Goal: Answer question/provide support

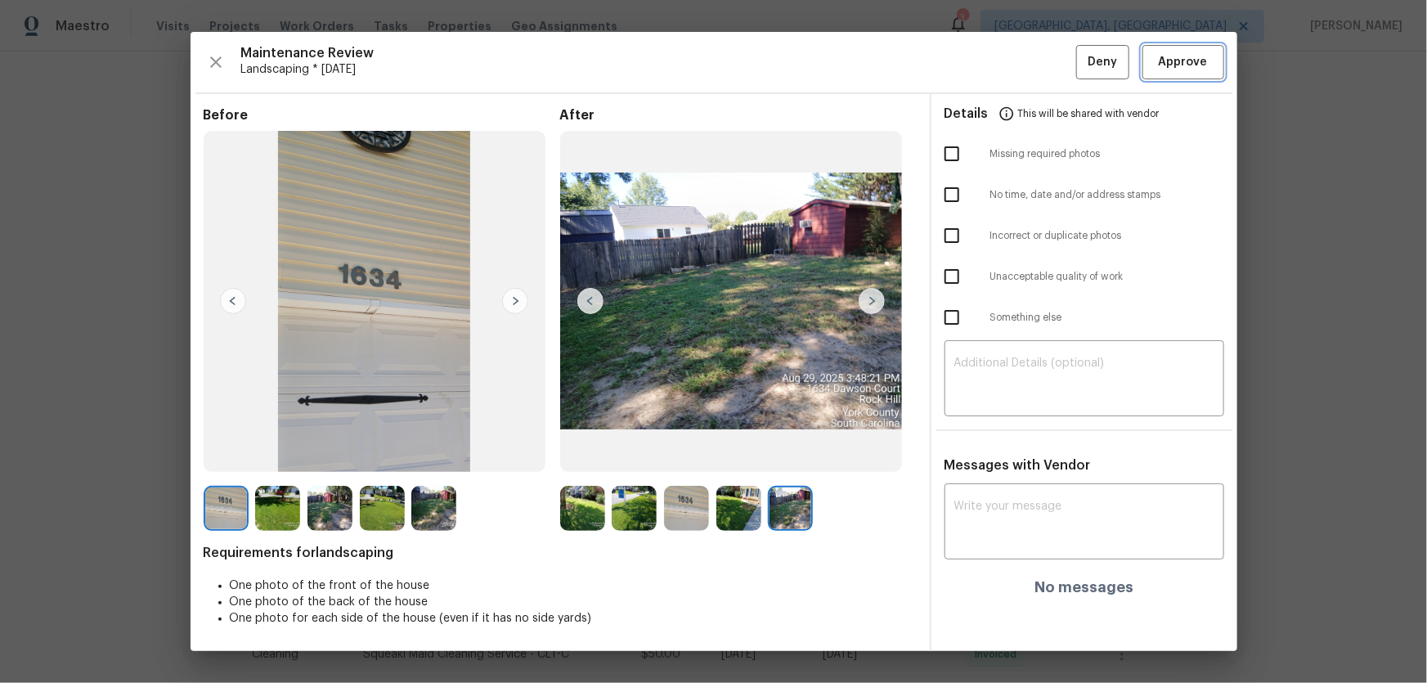
click at [1186, 78] on button "Approve" at bounding box center [1183, 62] width 82 height 35
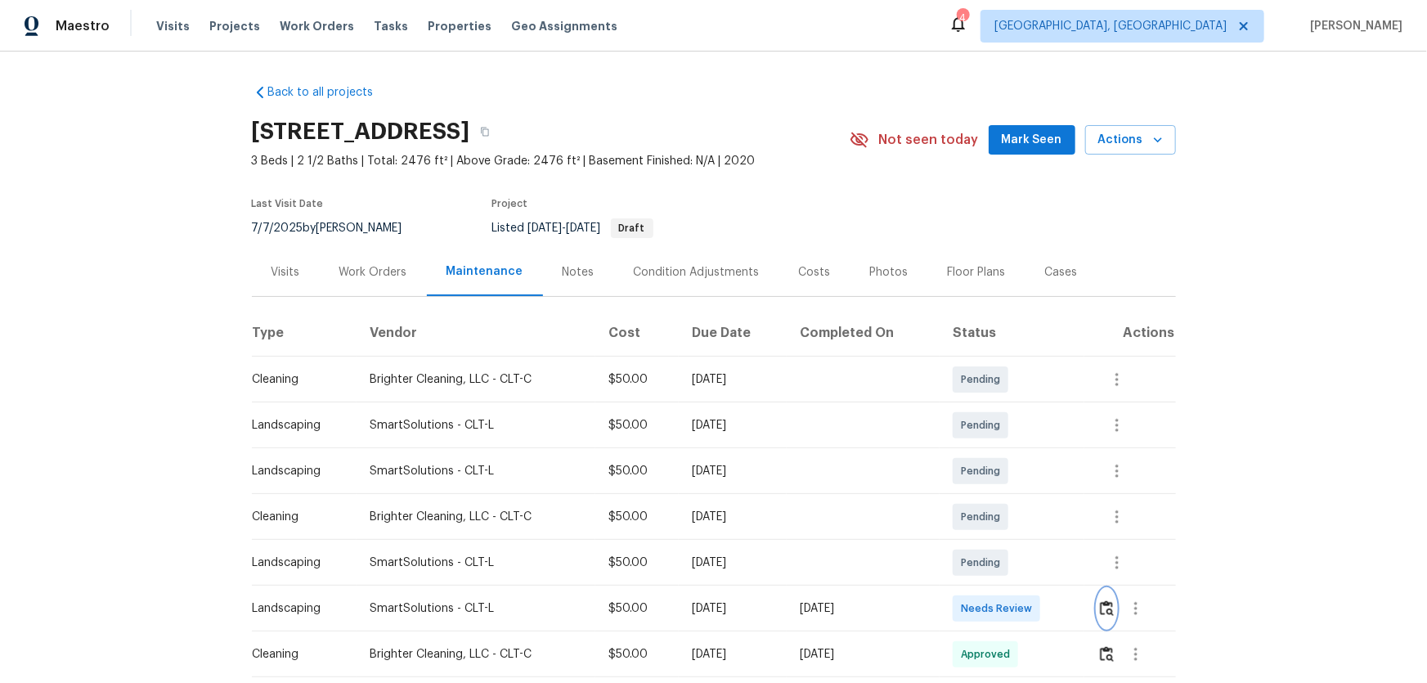
click at [1109, 616] on button "button" at bounding box center [1106, 608] width 19 height 39
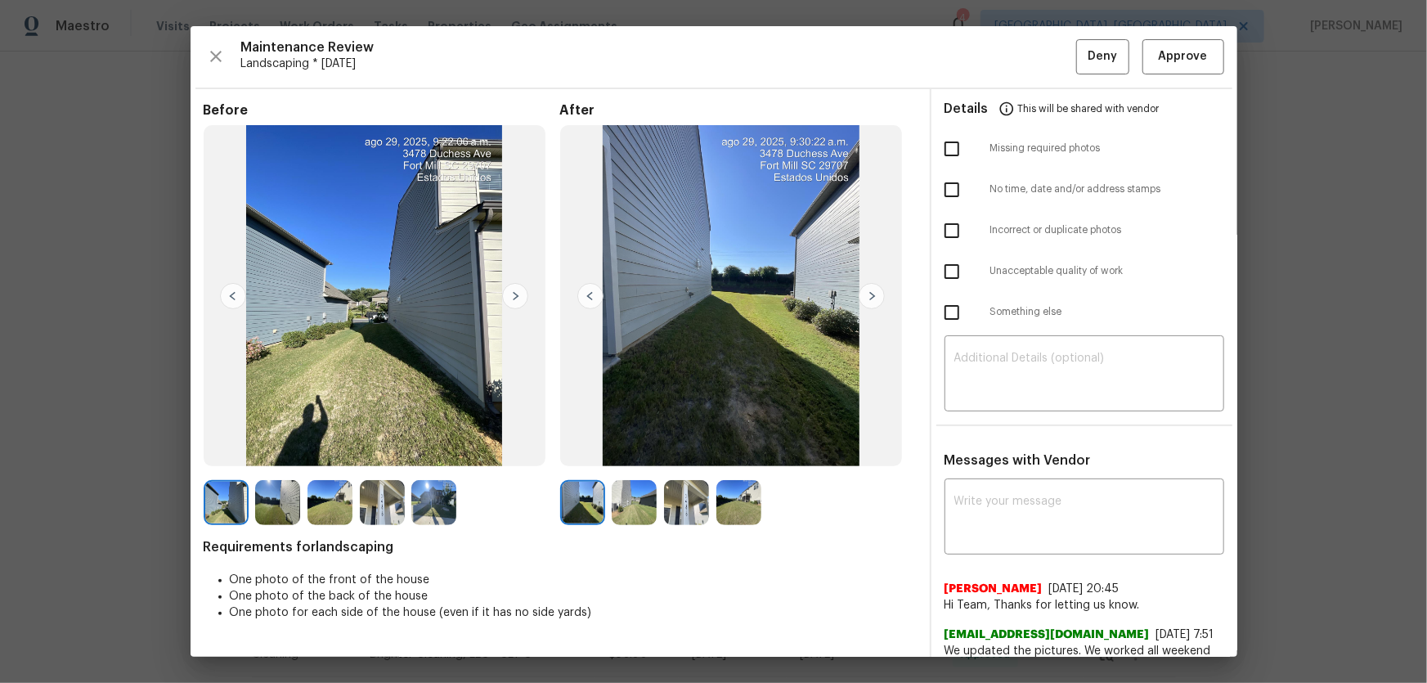
click at [630, 507] on img at bounding box center [634, 502] width 45 height 45
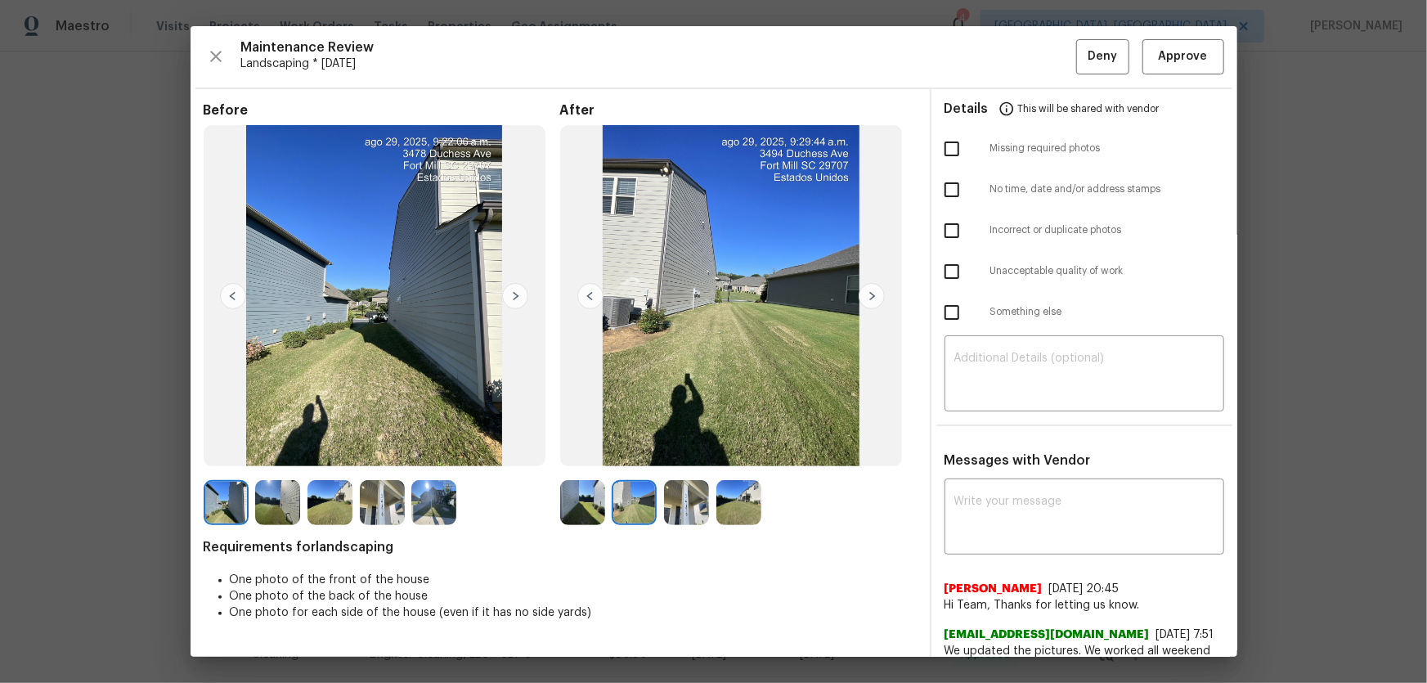
click at [683, 511] on img at bounding box center [686, 502] width 45 height 45
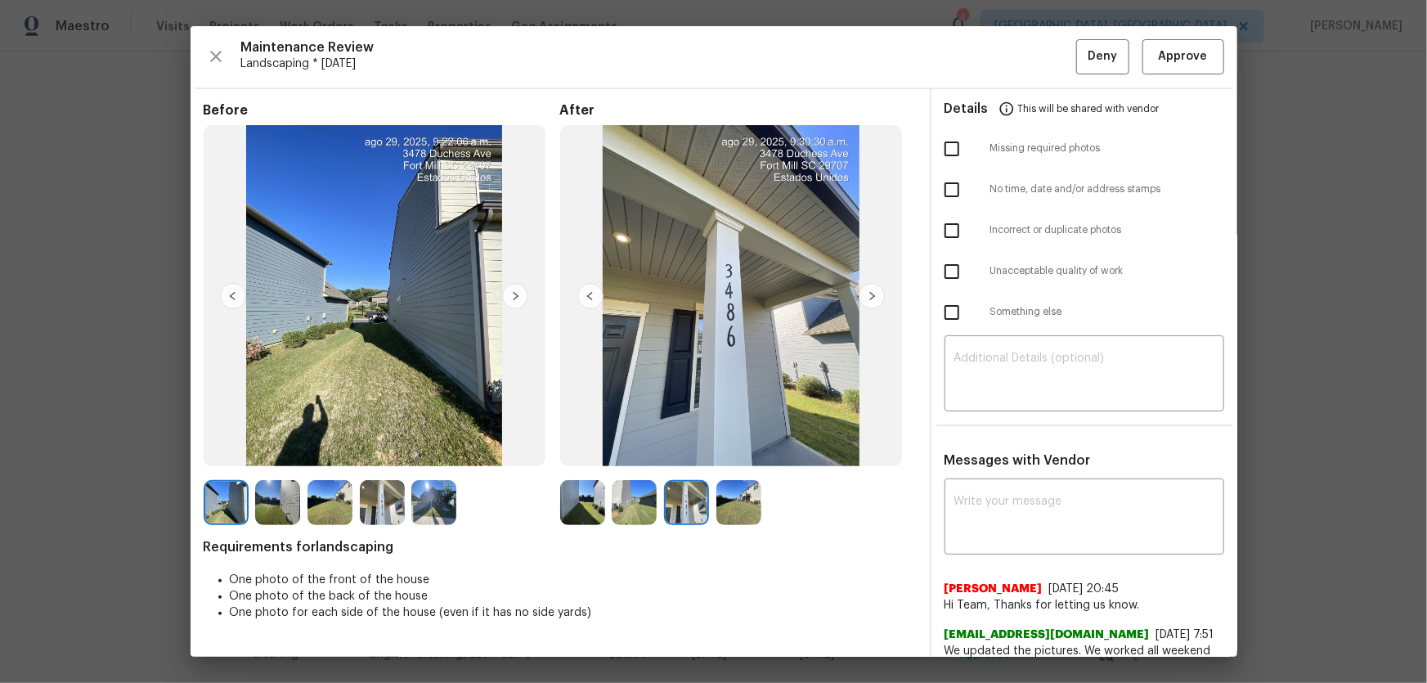
click at [747, 509] on img at bounding box center [738, 502] width 45 height 45
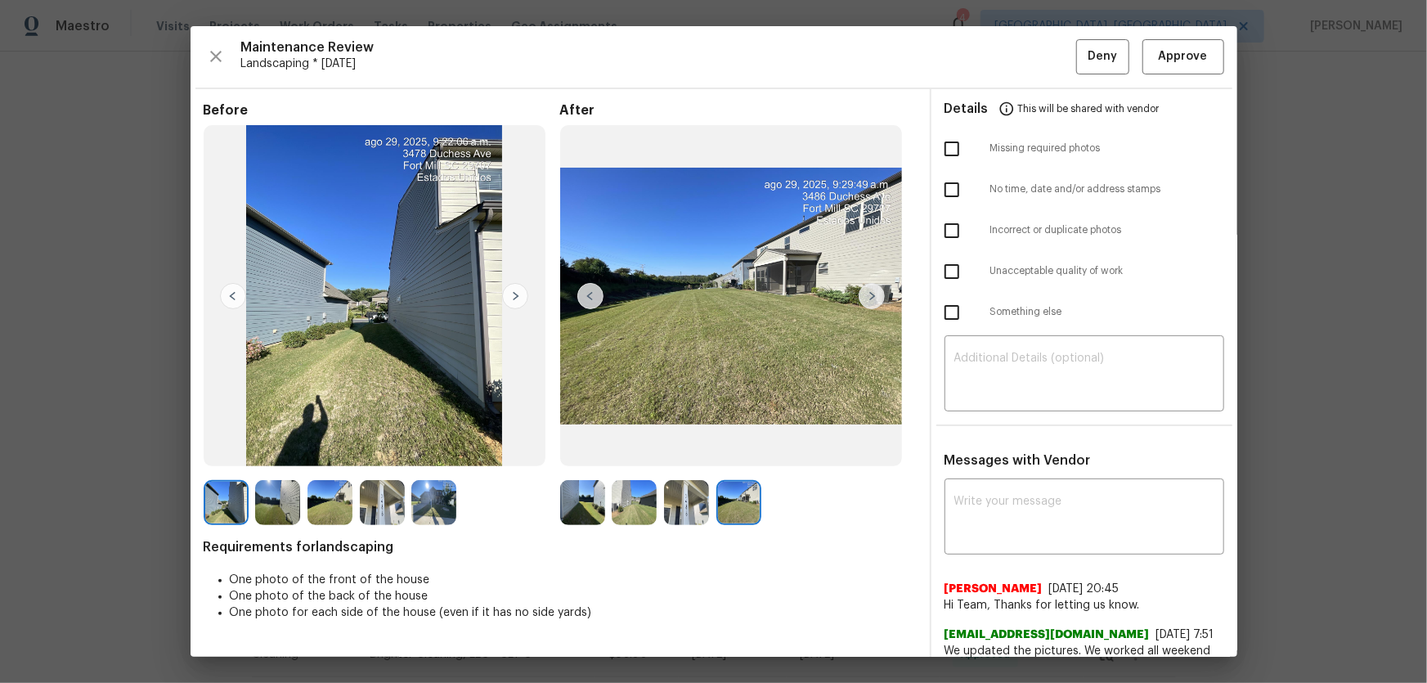
click at [687, 512] on img at bounding box center [686, 502] width 45 height 45
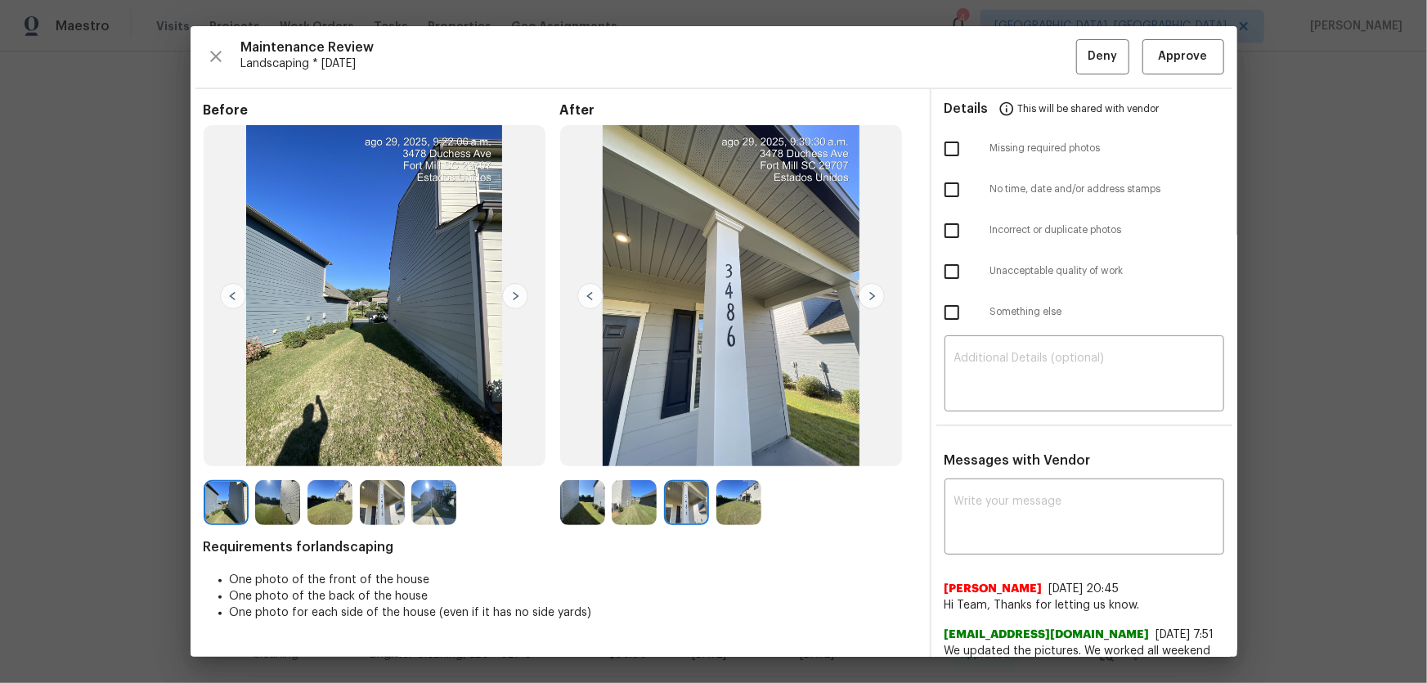
click at [593, 515] on img at bounding box center [582, 502] width 45 height 45
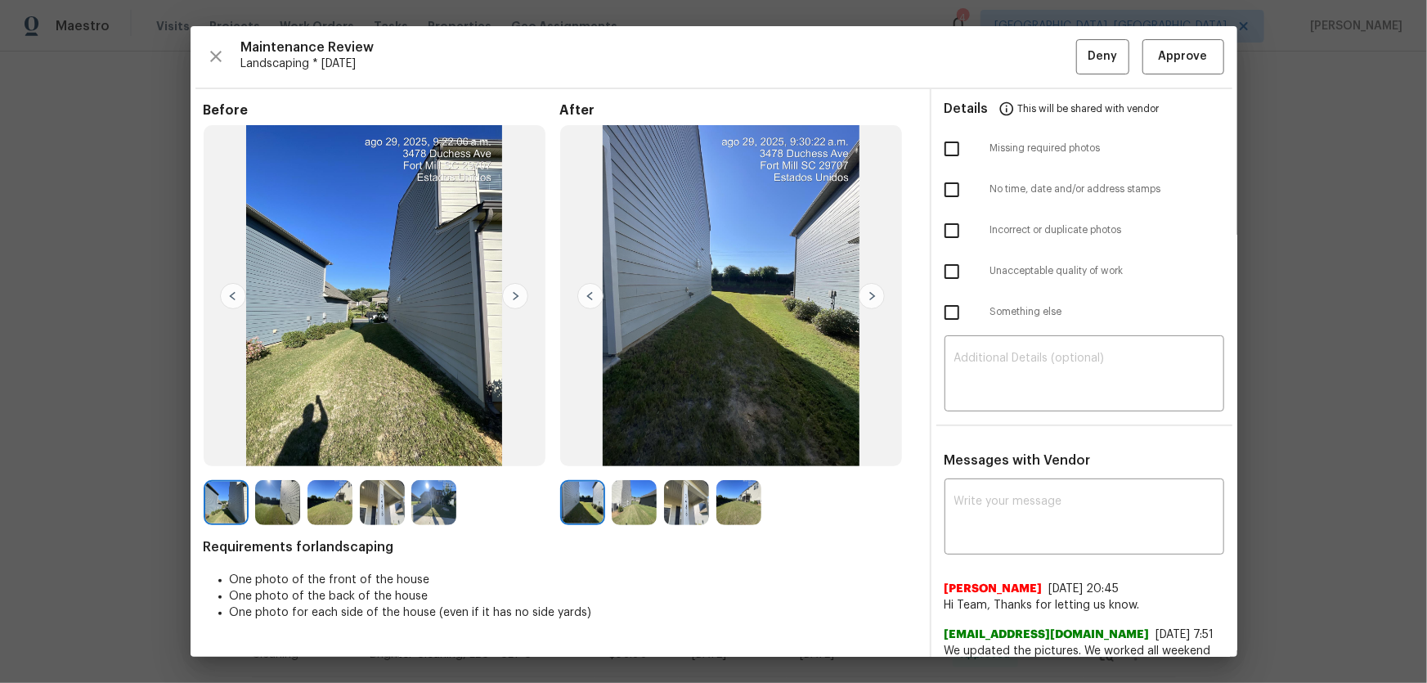
click at [634, 514] on img at bounding box center [634, 502] width 45 height 45
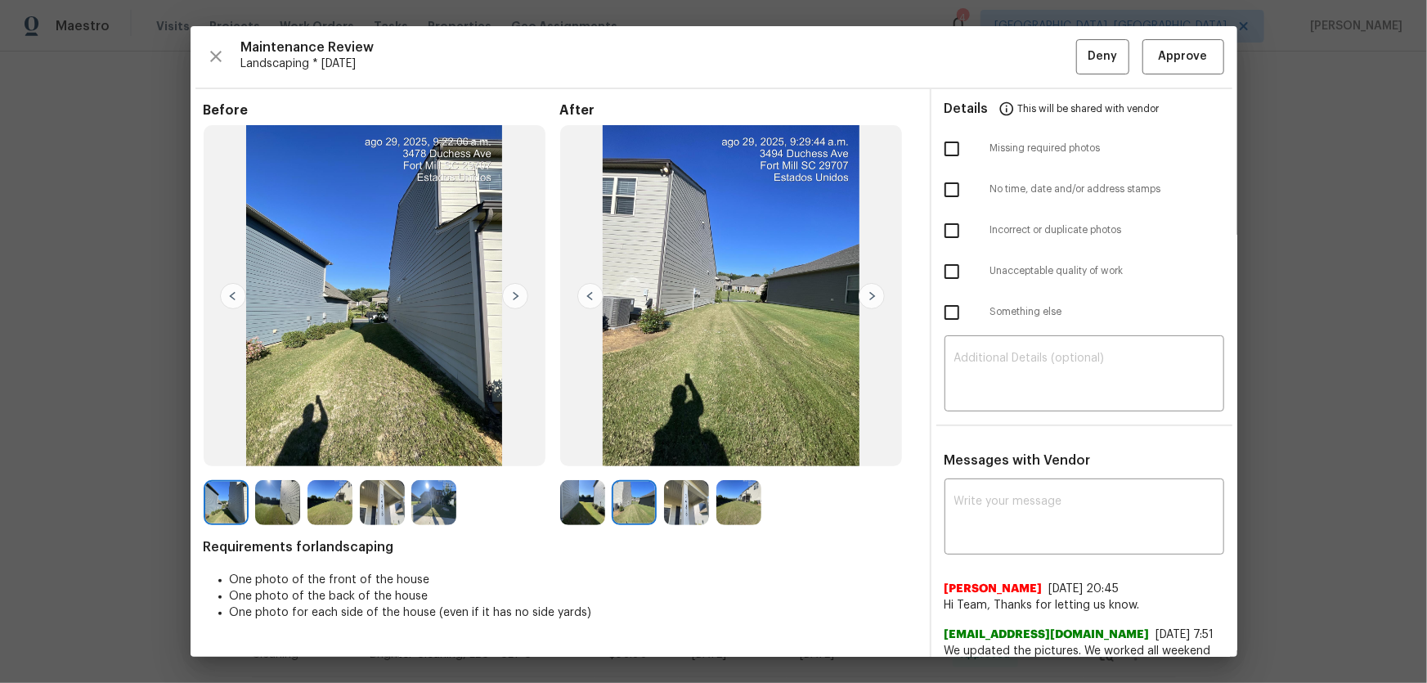
click at [673, 516] on img at bounding box center [686, 502] width 45 height 45
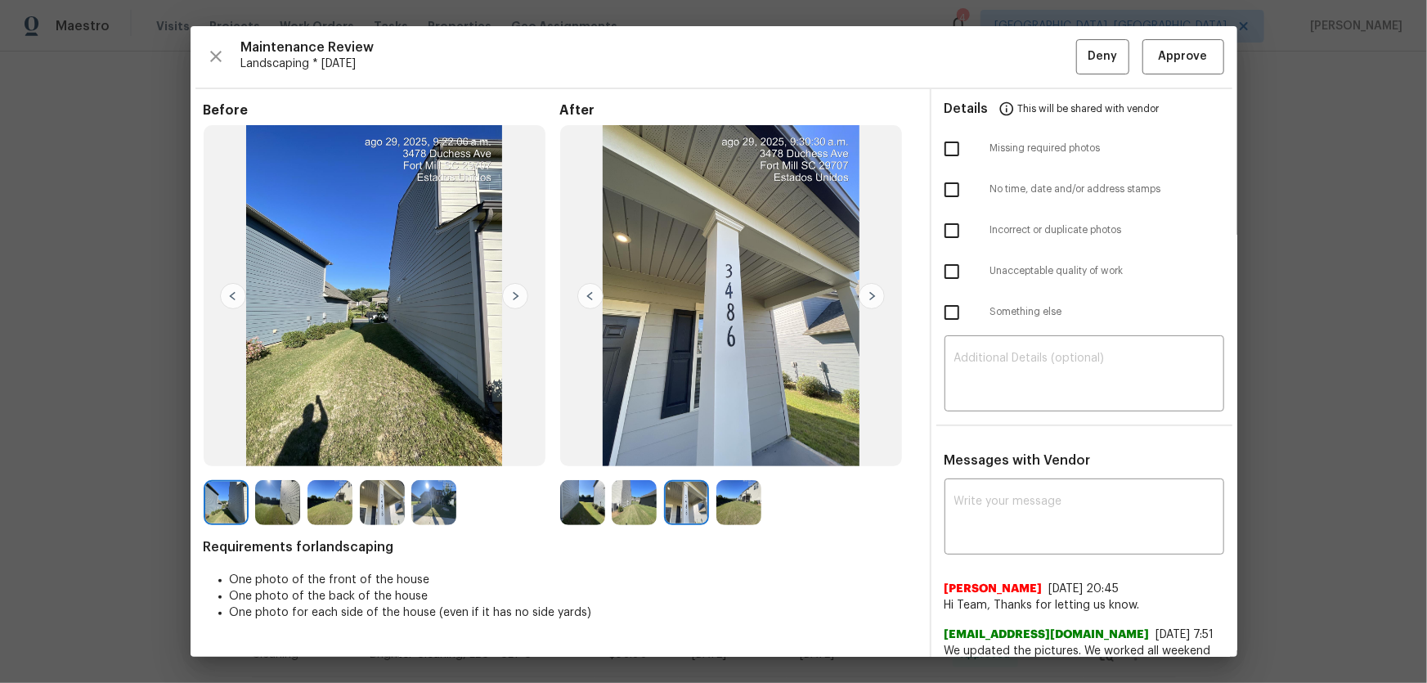
click at [733, 516] on img at bounding box center [738, 502] width 45 height 45
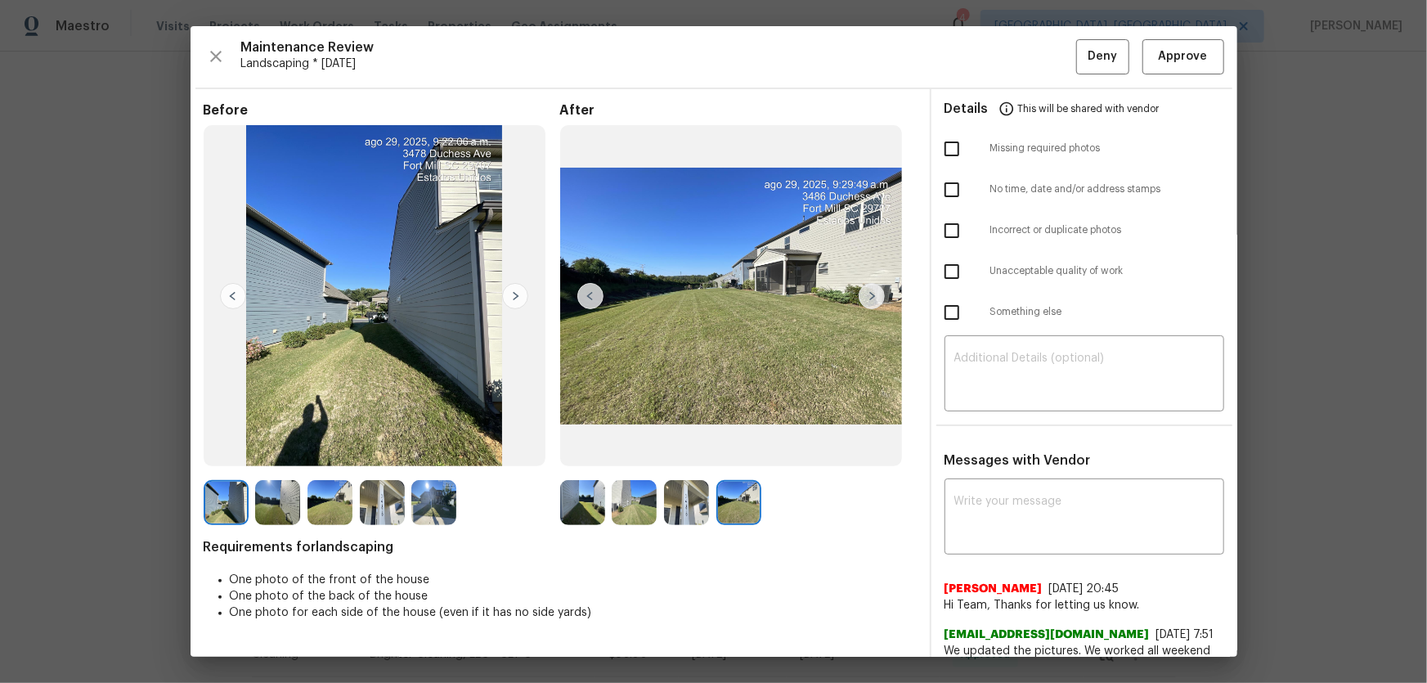
click at [734, 515] on img at bounding box center [738, 502] width 45 height 45
click at [666, 511] on img at bounding box center [686, 502] width 45 height 45
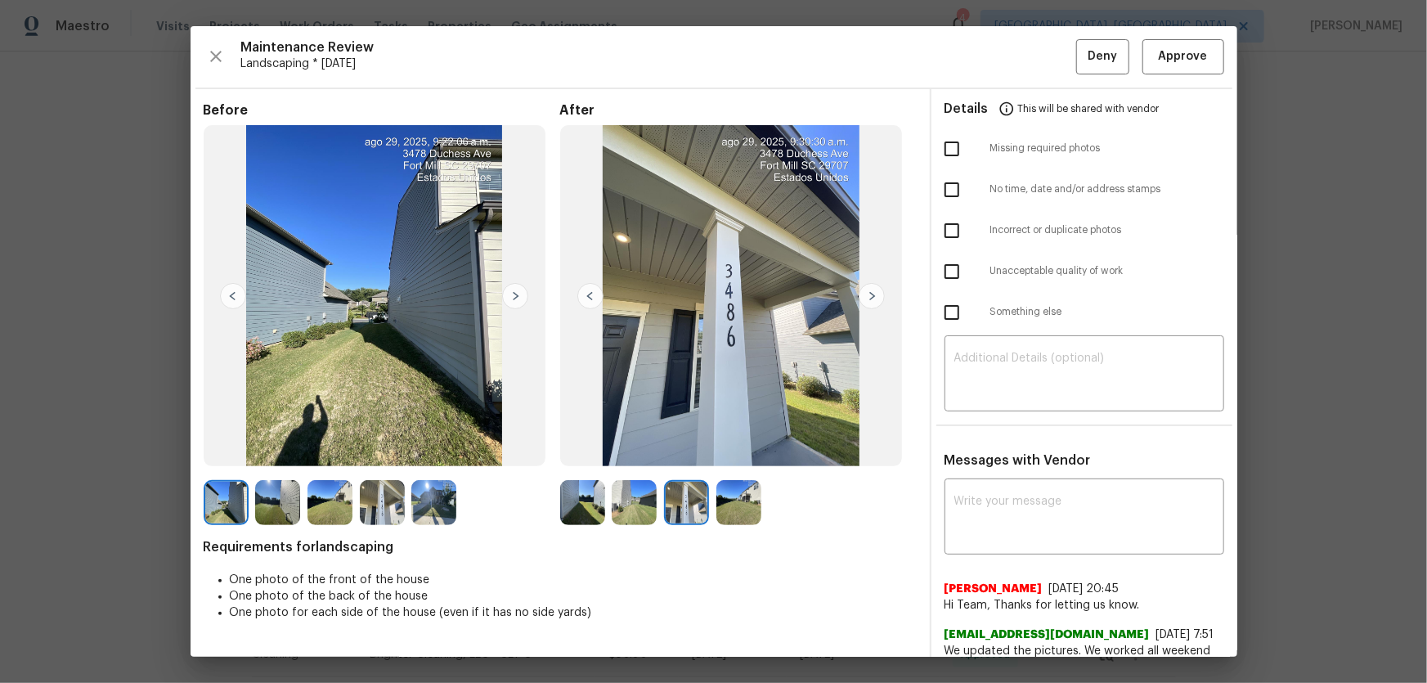
click at [638, 499] on img at bounding box center [634, 502] width 45 height 45
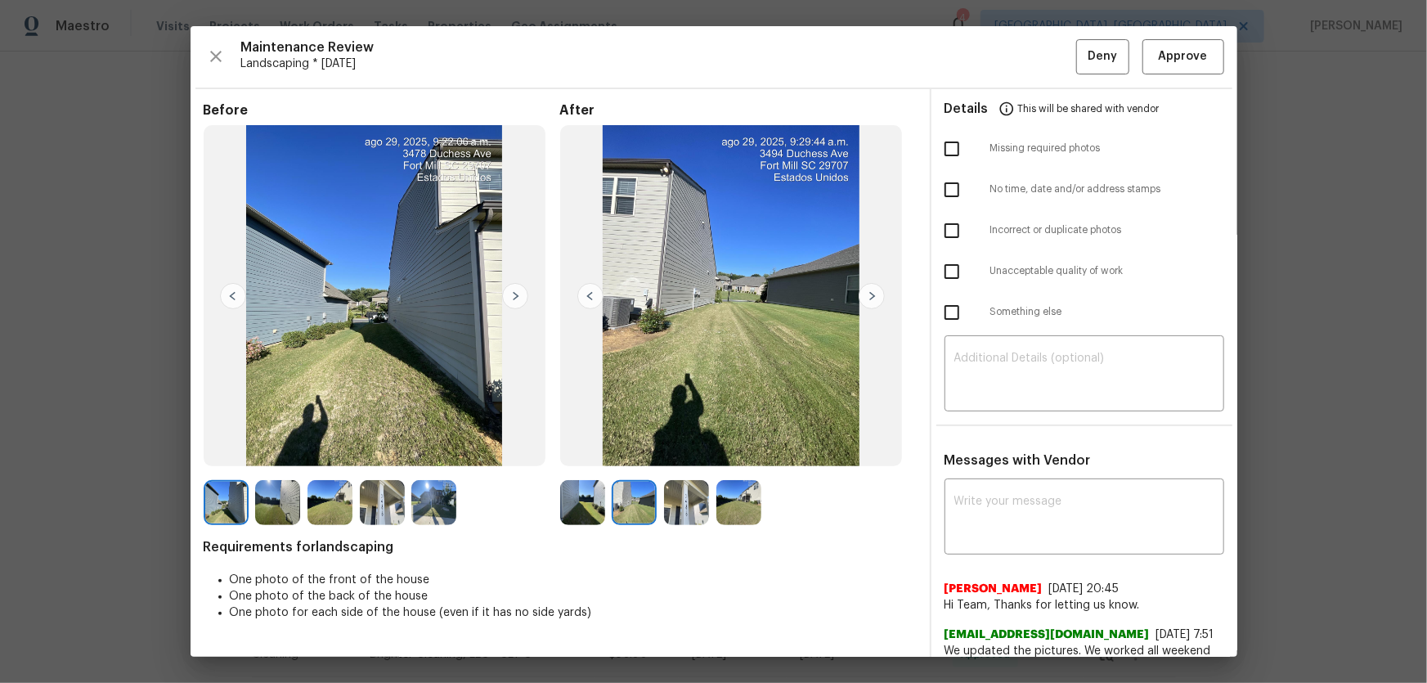
scroll to position [74, 0]
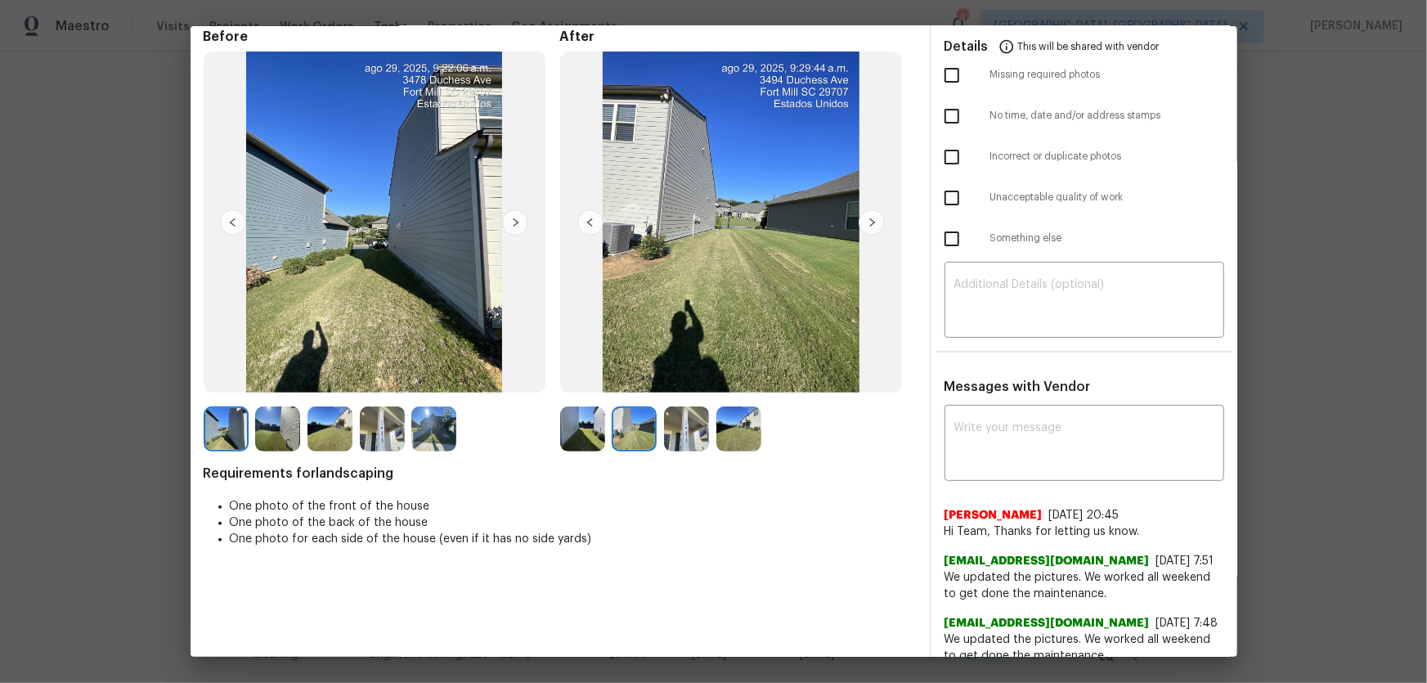
click at [594, 442] on img at bounding box center [582, 428] width 45 height 45
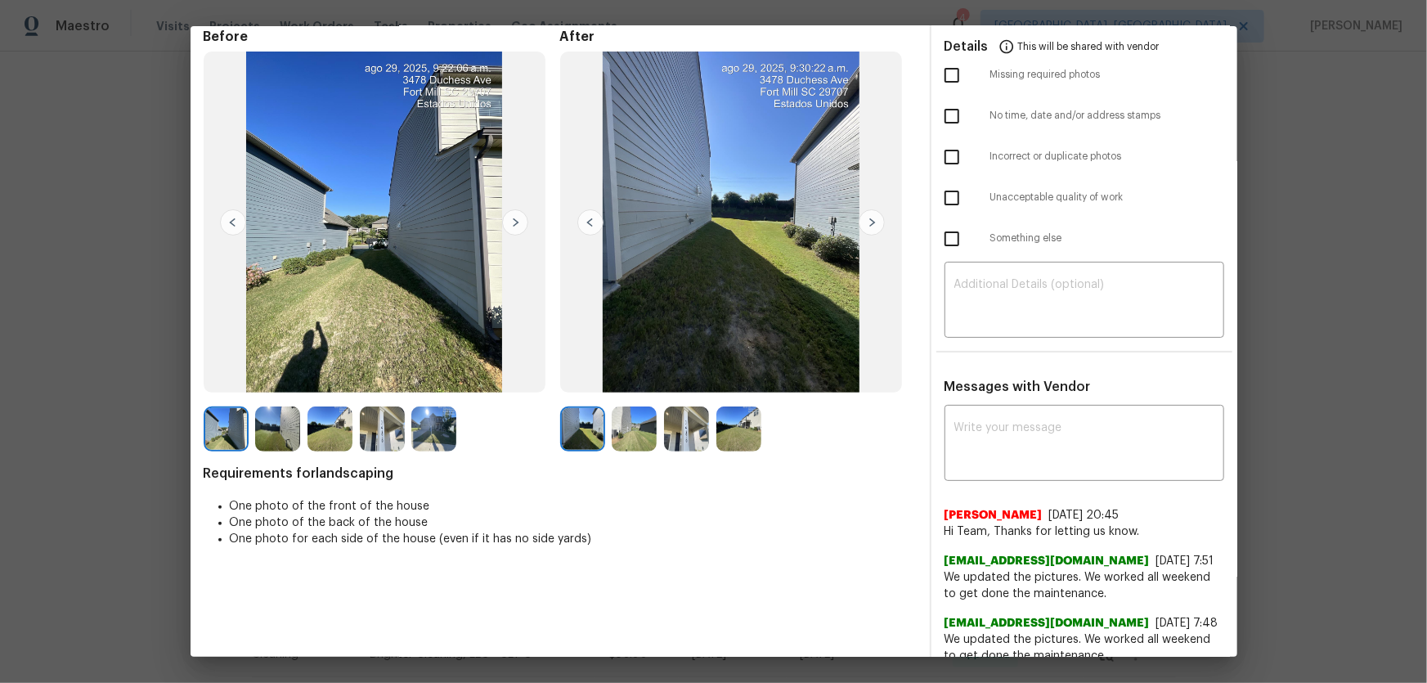
click at [679, 442] on img at bounding box center [686, 428] width 45 height 45
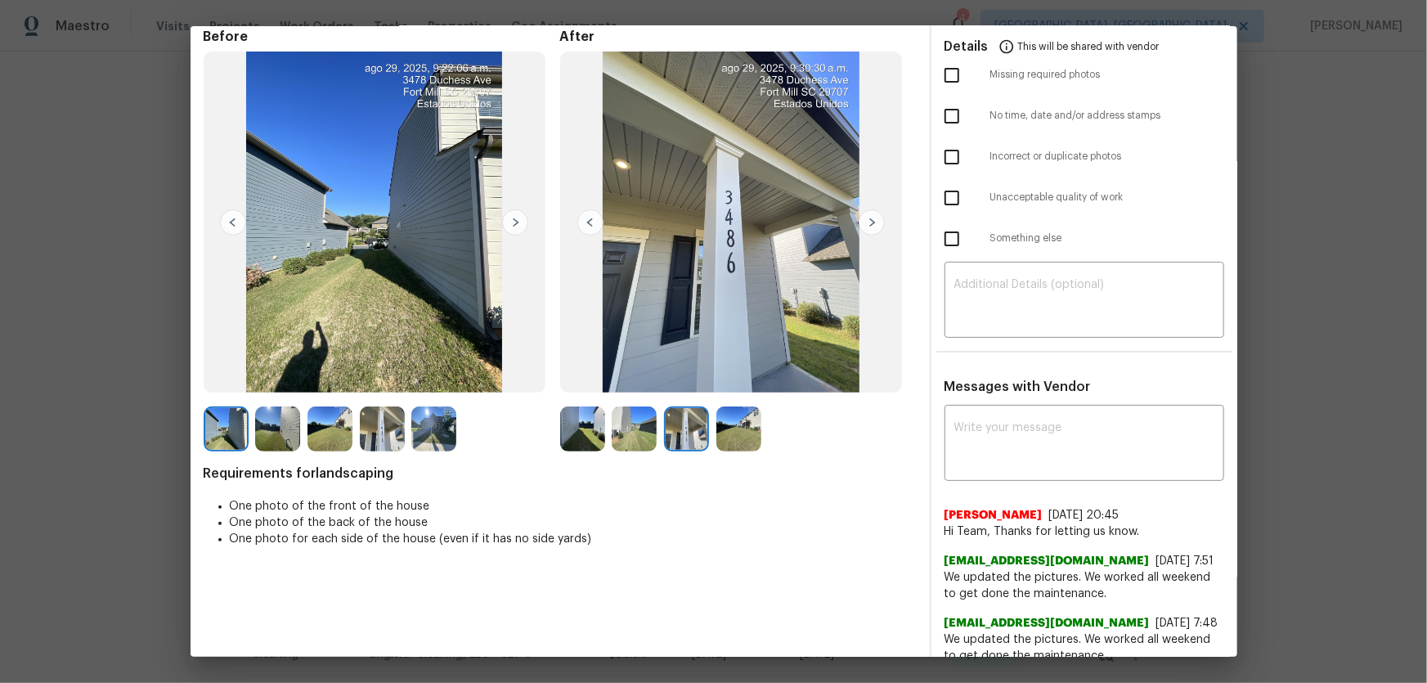
click at [723, 442] on img at bounding box center [738, 428] width 45 height 45
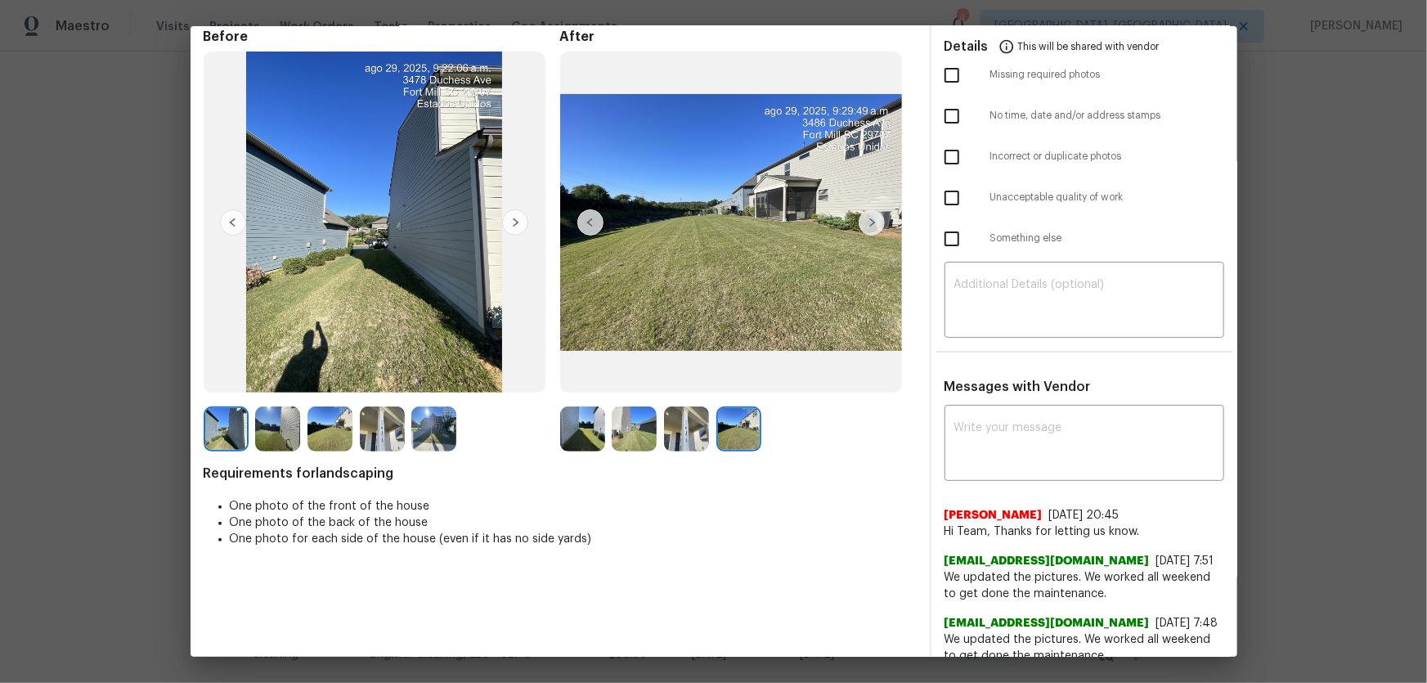
click at [723, 442] on img at bounding box center [738, 428] width 45 height 45
drag, startPoint x: 425, startPoint y: 426, endPoint x: 390, endPoint y: 424, distance: 35.2
click at [424, 427] on img at bounding box center [433, 428] width 45 height 45
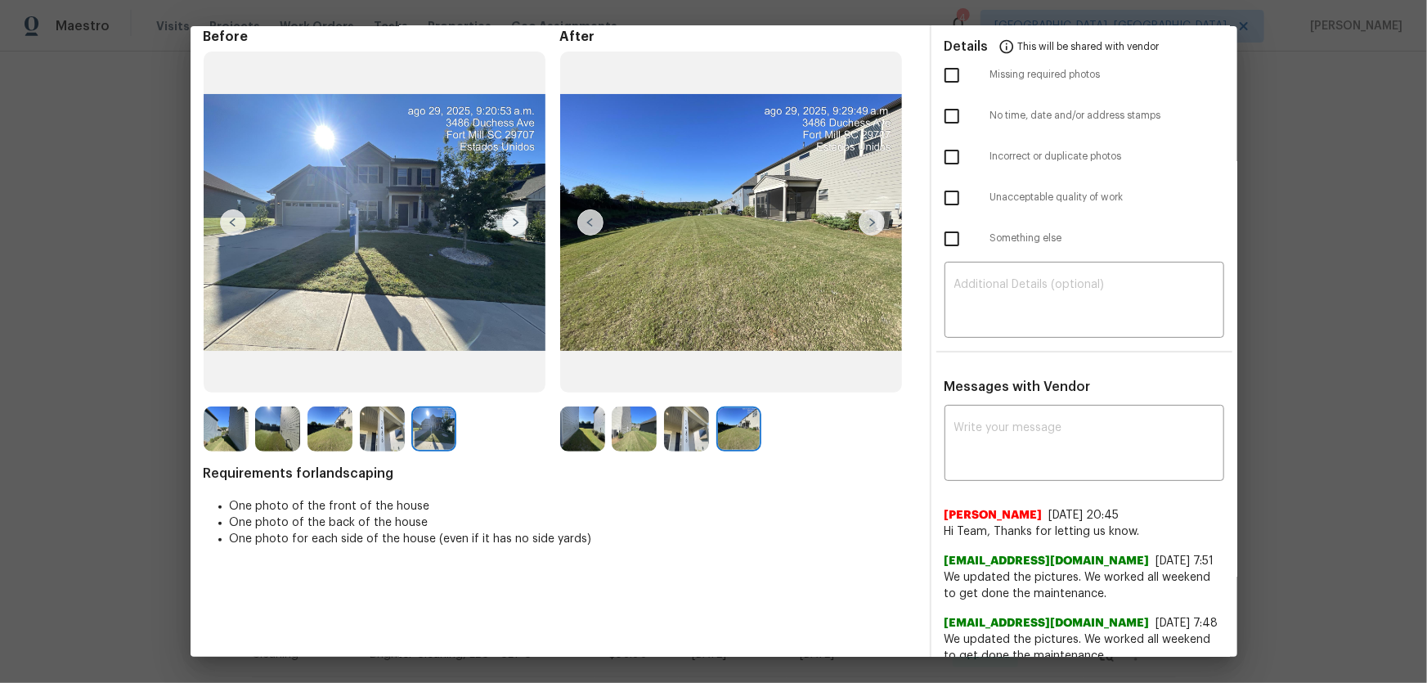
click at [377, 424] on img at bounding box center [382, 428] width 45 height 45
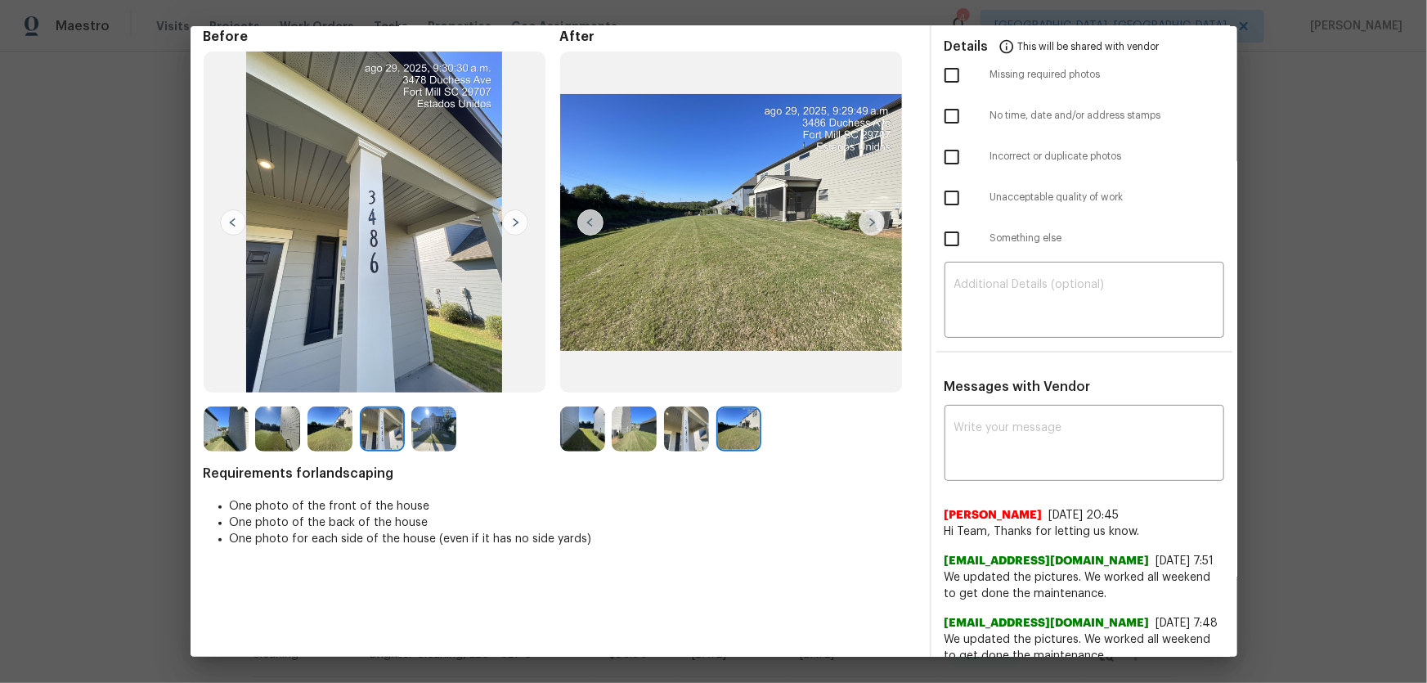
click at [324, 424] on img at bounding box center [329, 428] width 45 height 45
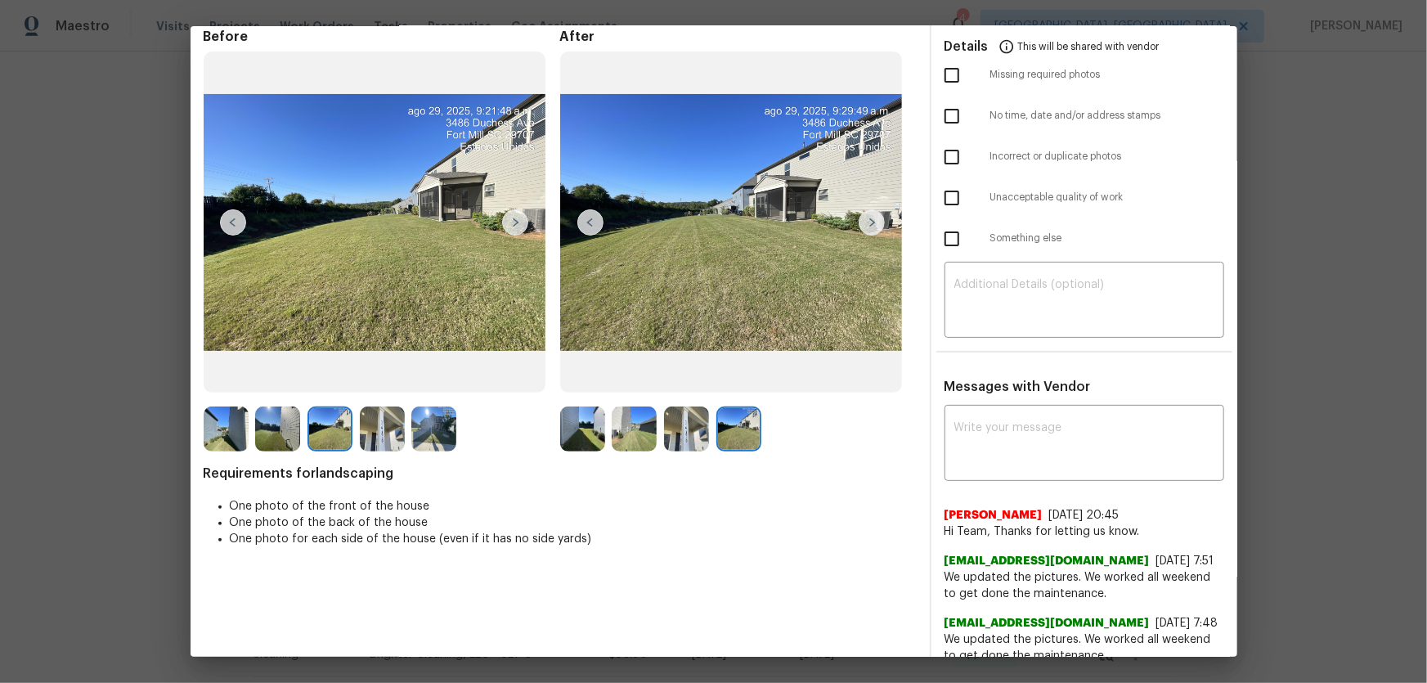
click at [272, 433] on img at bounding box center [277, 428] width 45 height 45
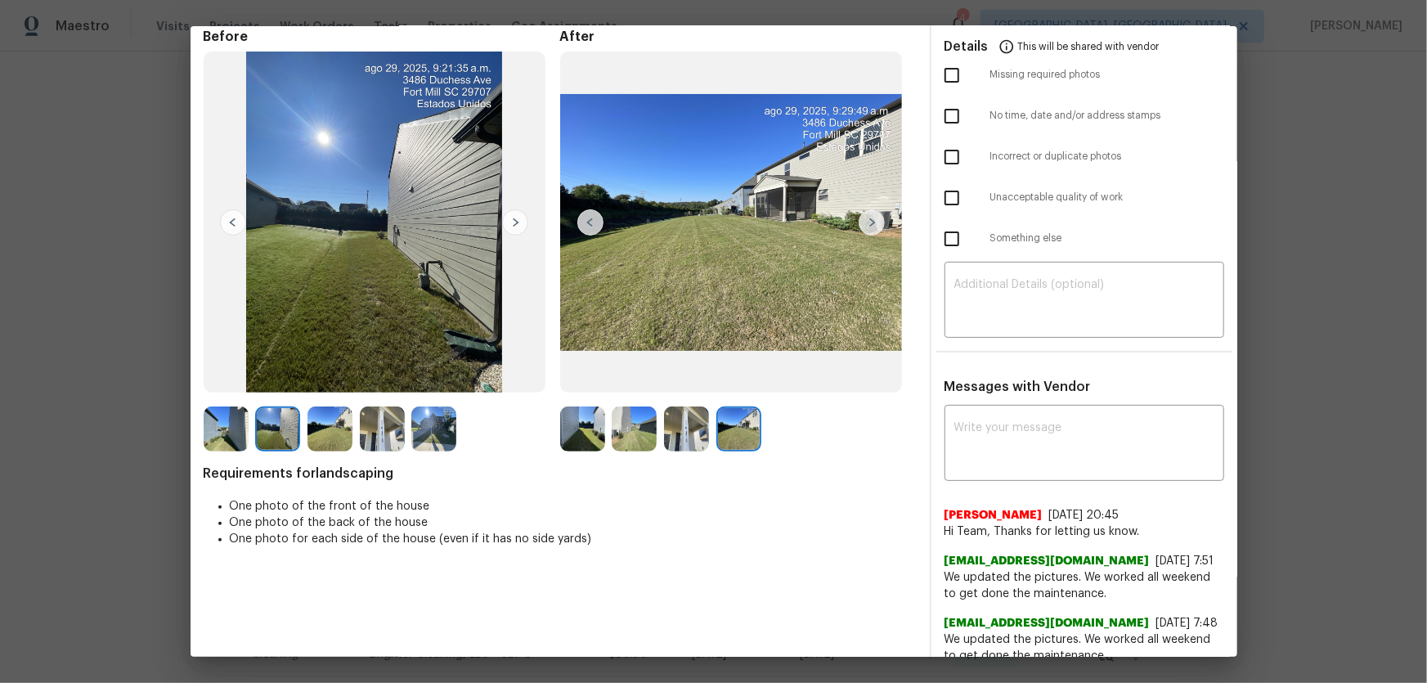
click at [229, 437] on img at bounding box center [226, 428] width 45 height 45
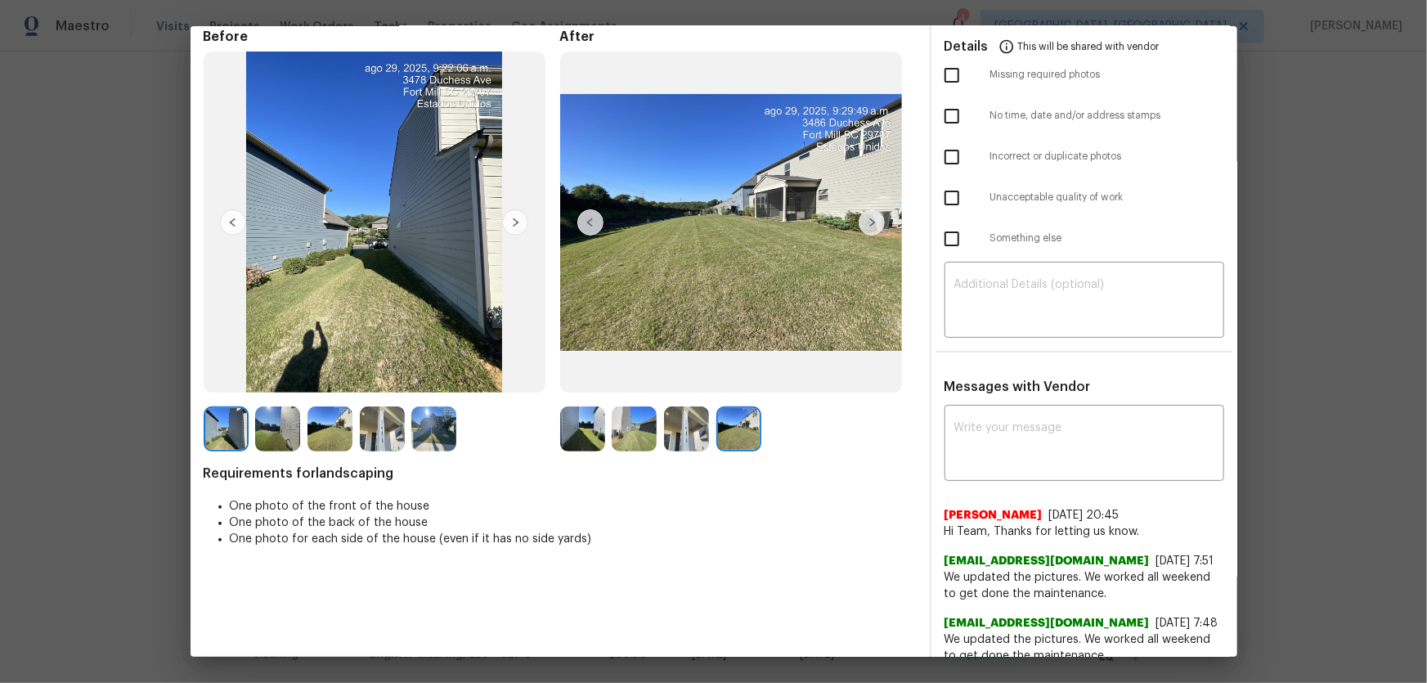
click at [435, 435] on img at bounding box center [433, 428] width 45 height 45
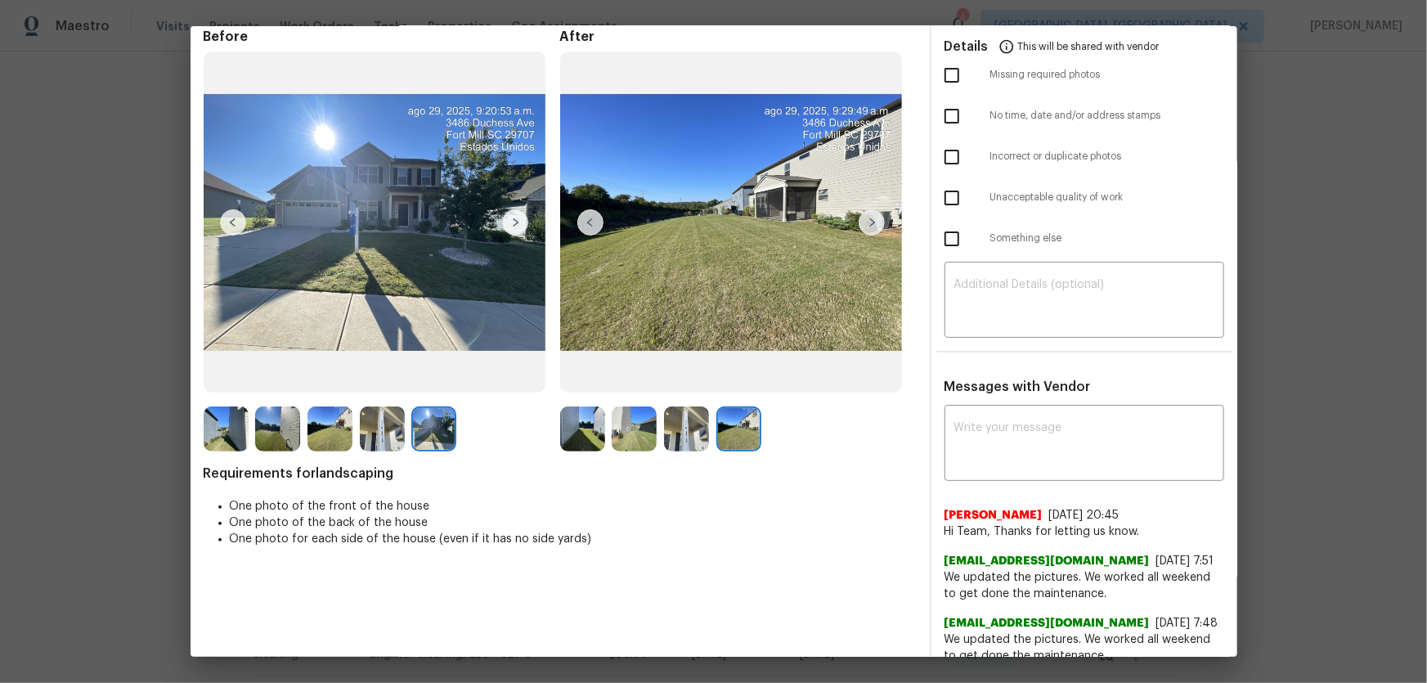
click at [670, 414] on img at bounding box center [686, 428] width 45 height 45
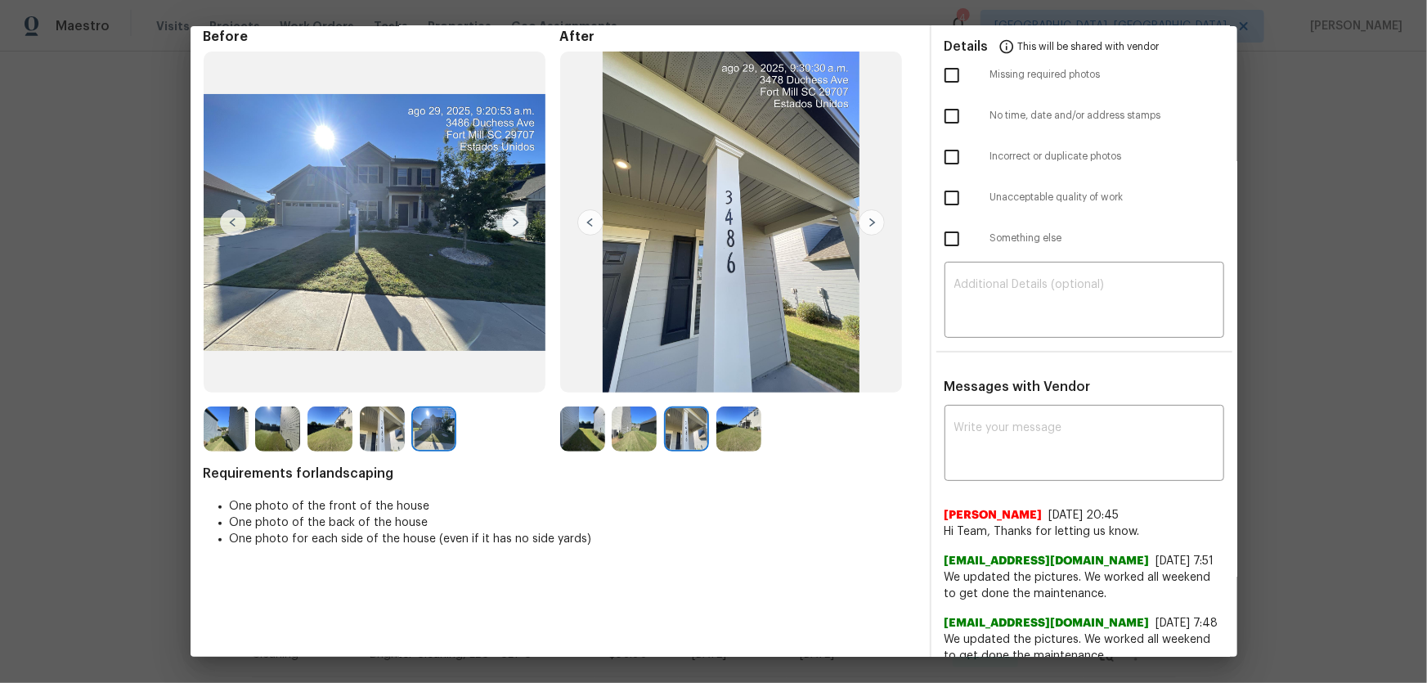
click at [578, 436] on img at bounding box center [582, 428] width 45 height 45
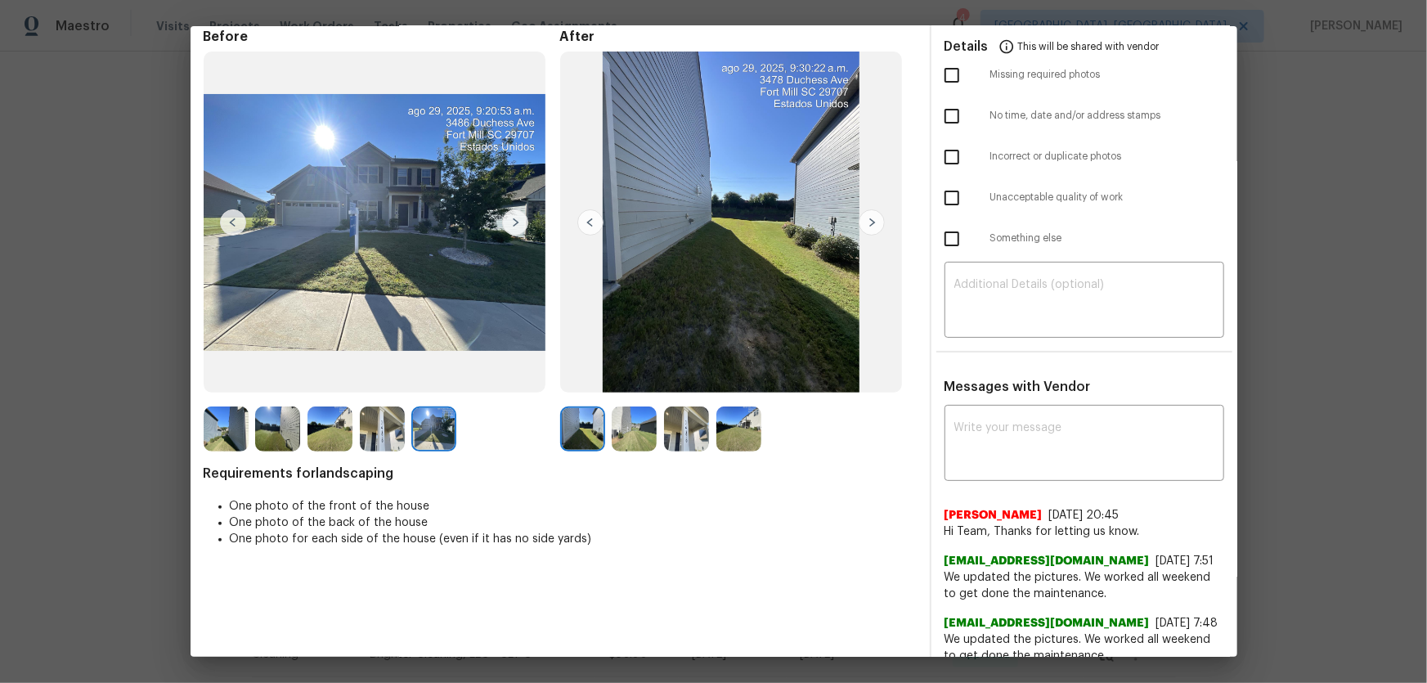
click at [626, 441] on img at bounding box center [634, 428] width 45 height 45
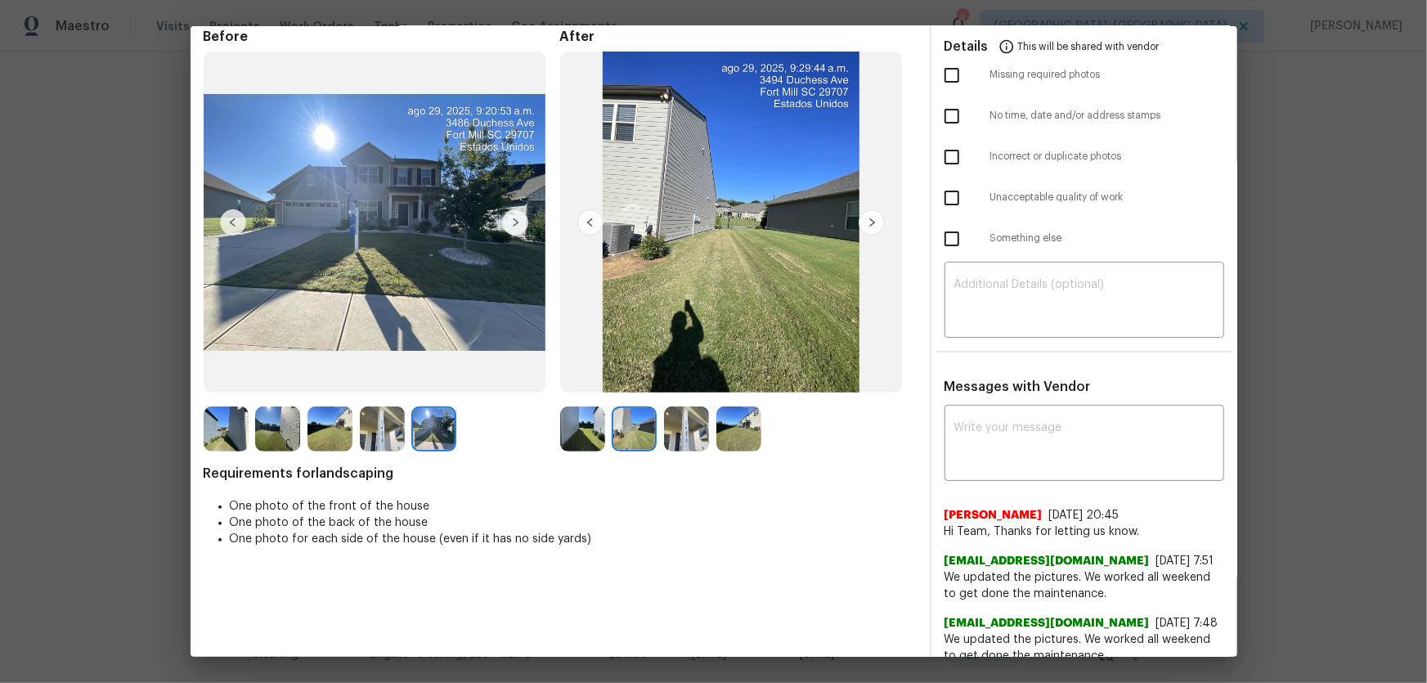
click at [692, 441] on img at bounding box center [686, 428] width 45 height 45
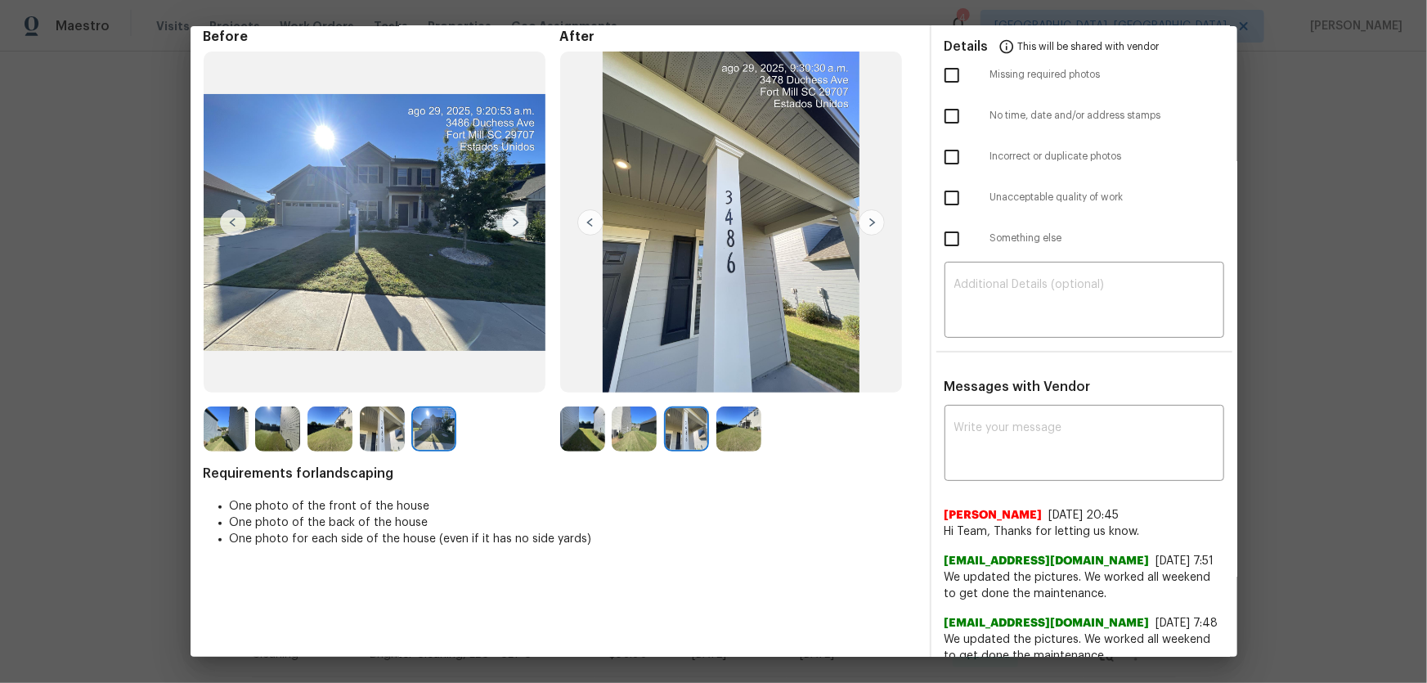
click at [738, 441] on img at bounding box center [738, 428] width 45 height 45
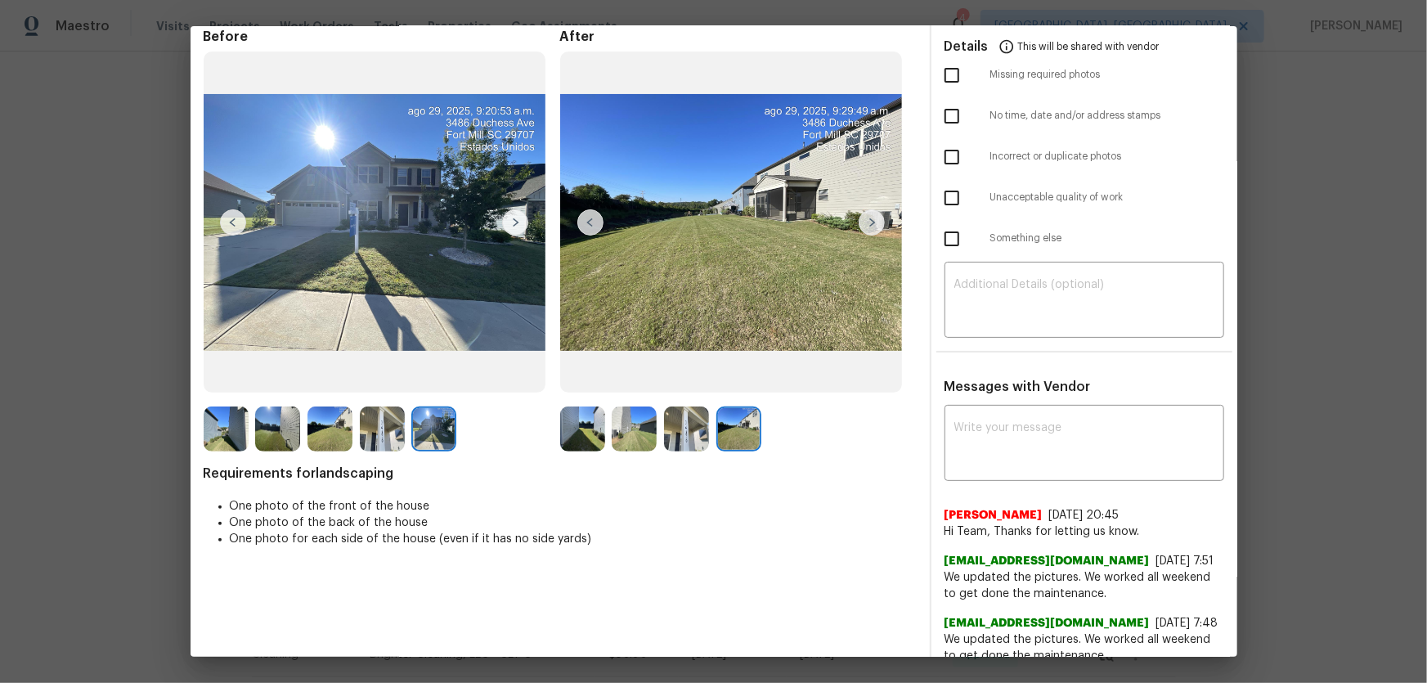
click at [657, 442] on div at bounding box center [638, 428] width 52 height 45
click at [635, 432] on img at bounding box center [634, 428] width 45 height 45
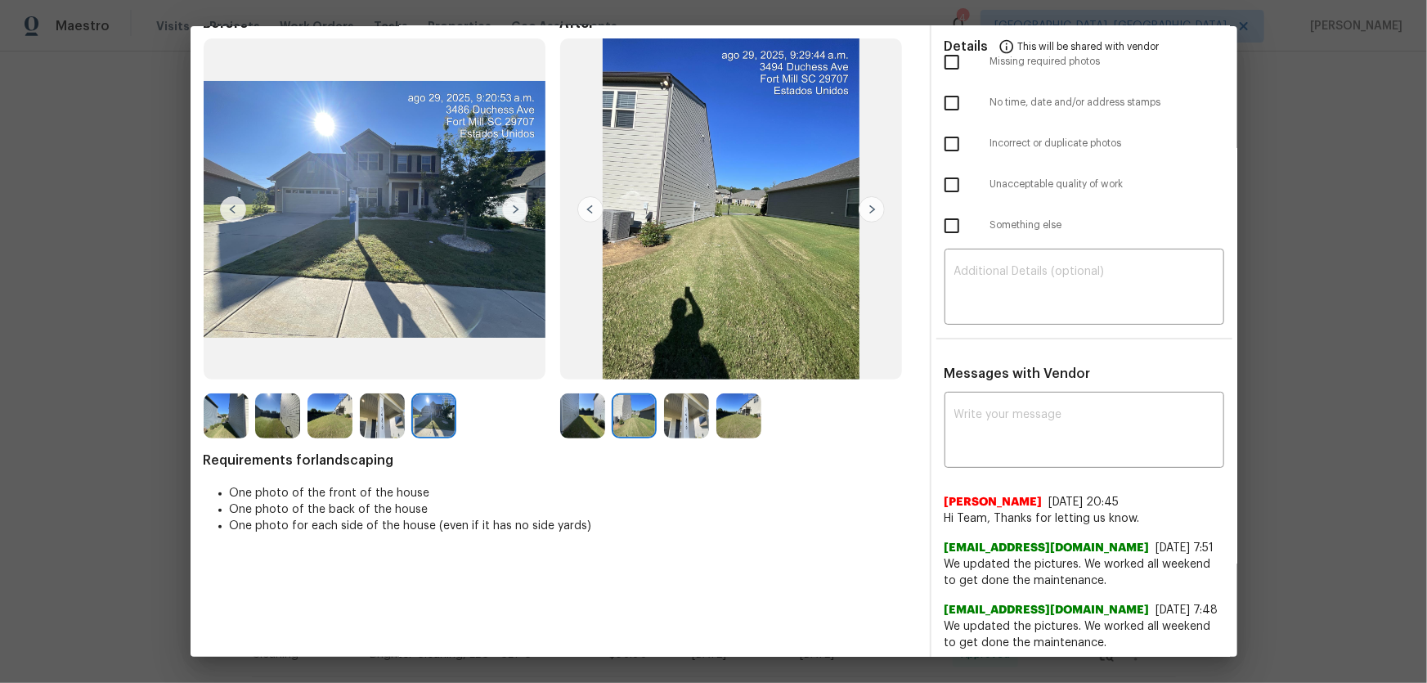
scroll to position [0, 0]
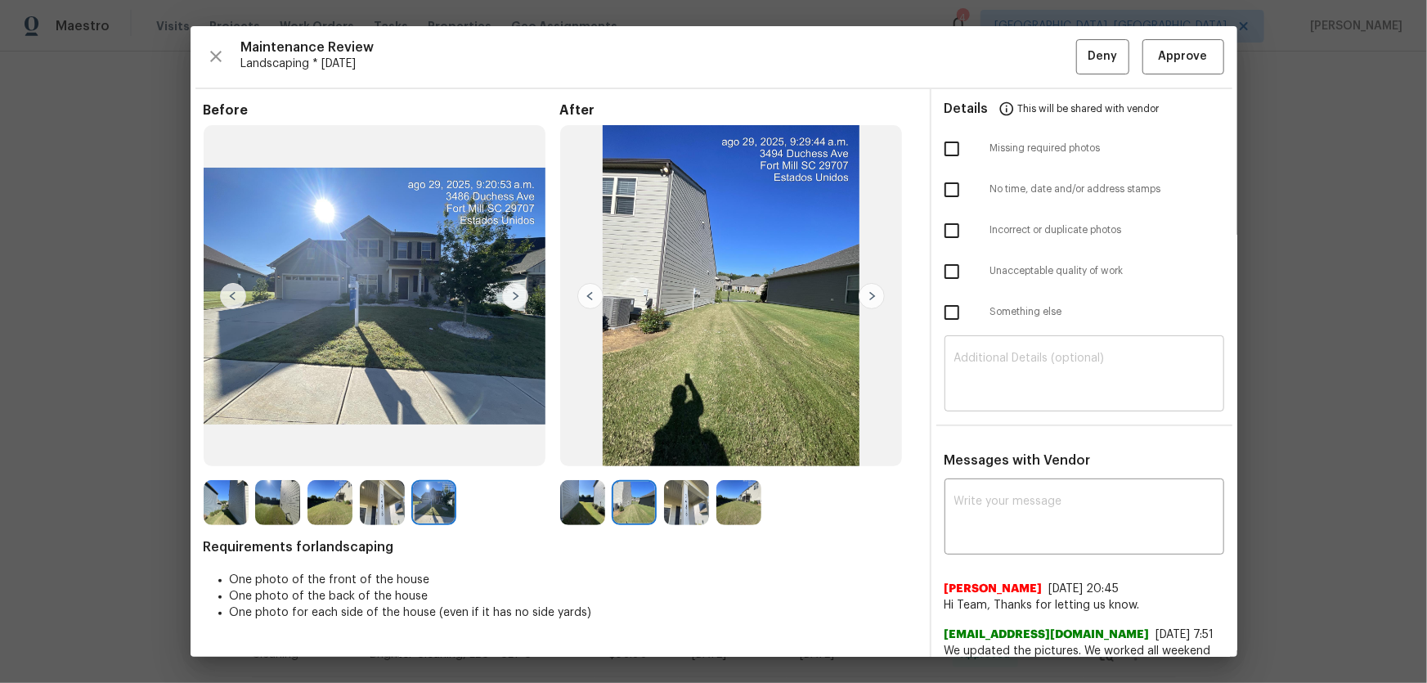
click at [975, 370] on textarea at bounding box center [1084, 375] width 260 height 46
paste textarea "Maintenance Audit Team: Hello! Unfortunately, this landscaping visit completed …"
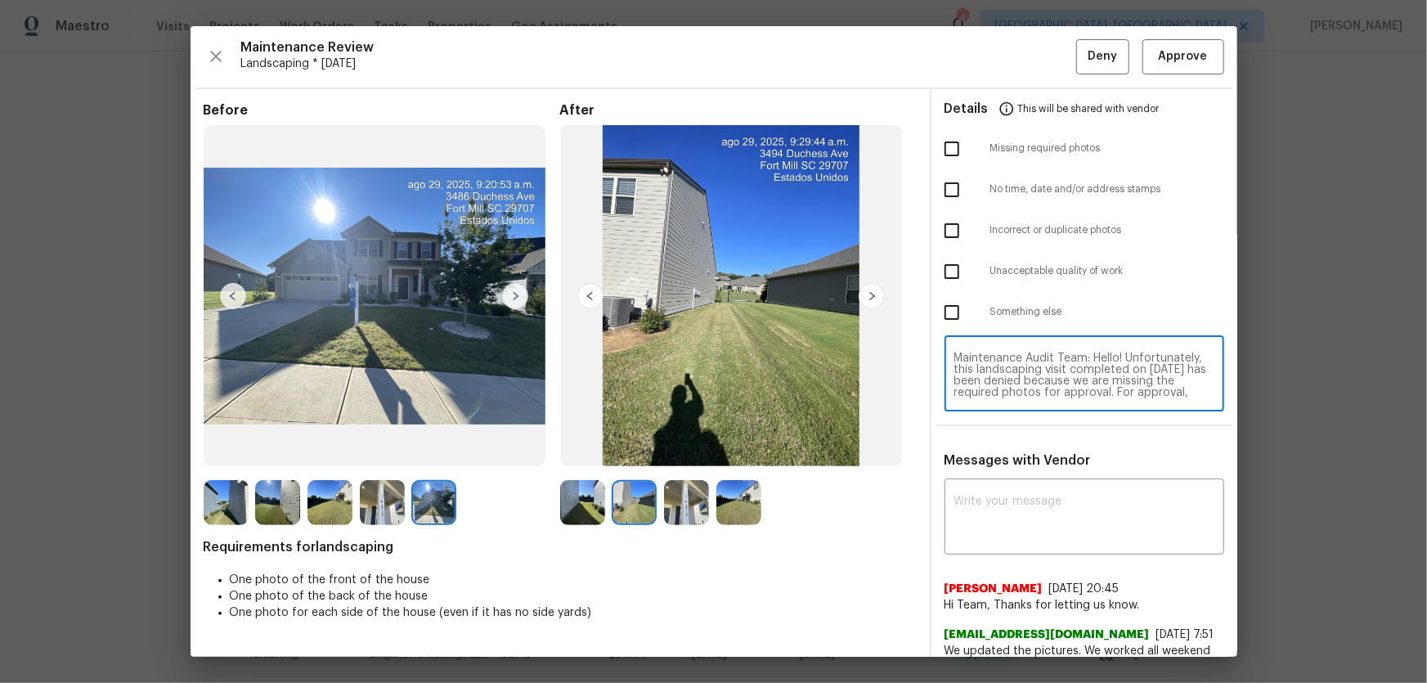
scroll to position [148, 0]
type textarea "Maintenance Audit Team: Hello! Unfortunately, this landscaping visit completed …"
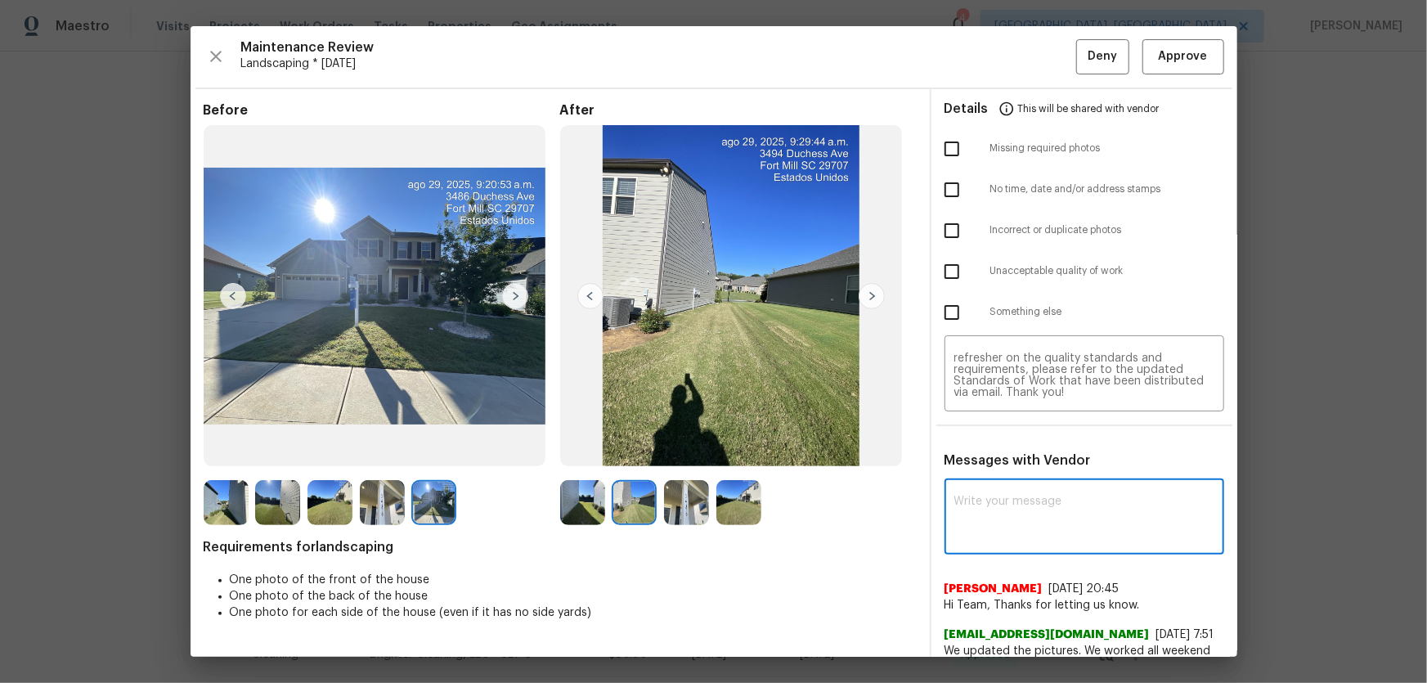
click at [1013, 518] on textarea at bounding box center [1084, 519] width 260 height 46
paste textarea "Maintenance Audit Team: Hello! Unfortunately, this landscaping visit completed …"
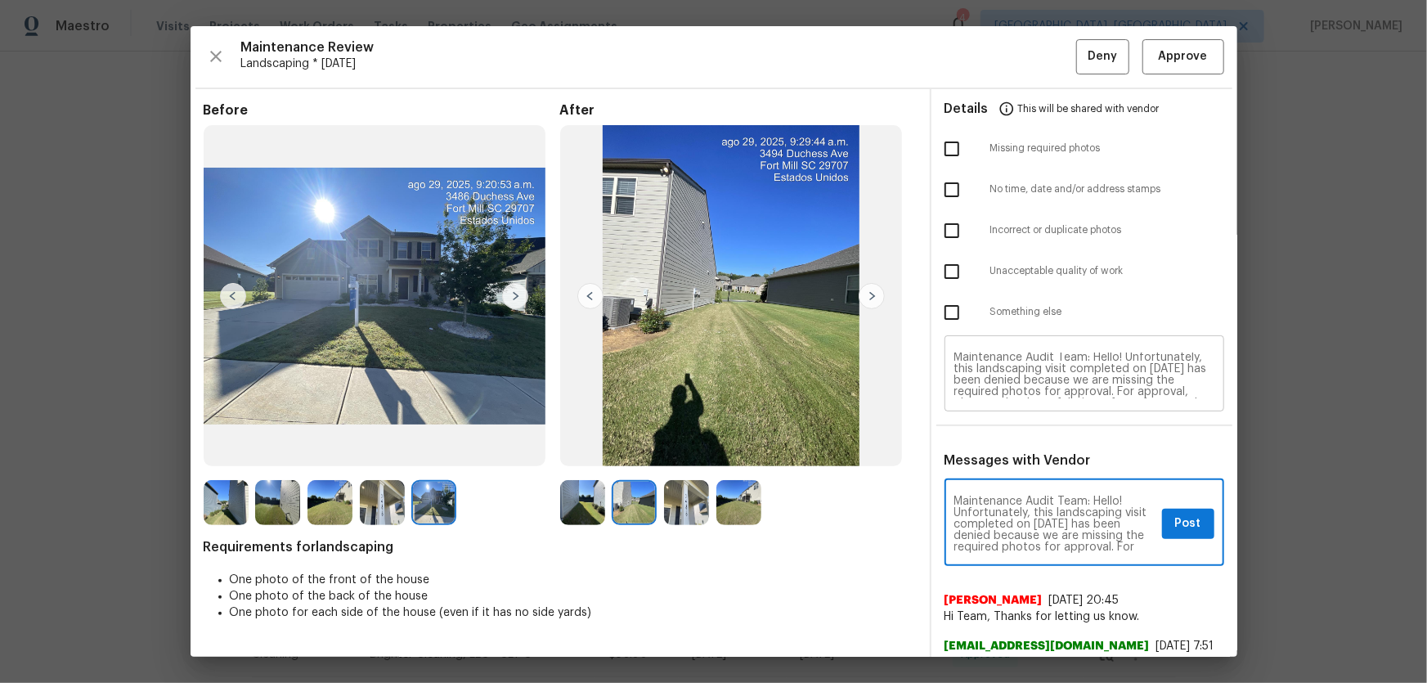
scroll to position [0, 0]
type textarea "Maintenance Audit Team: Hello! Unfortunately, this landscaping visit completed …"
click at [956, 141] on input "checkbox" at bounding box center [952, 149] width 34 height 34
checkbox input "true"
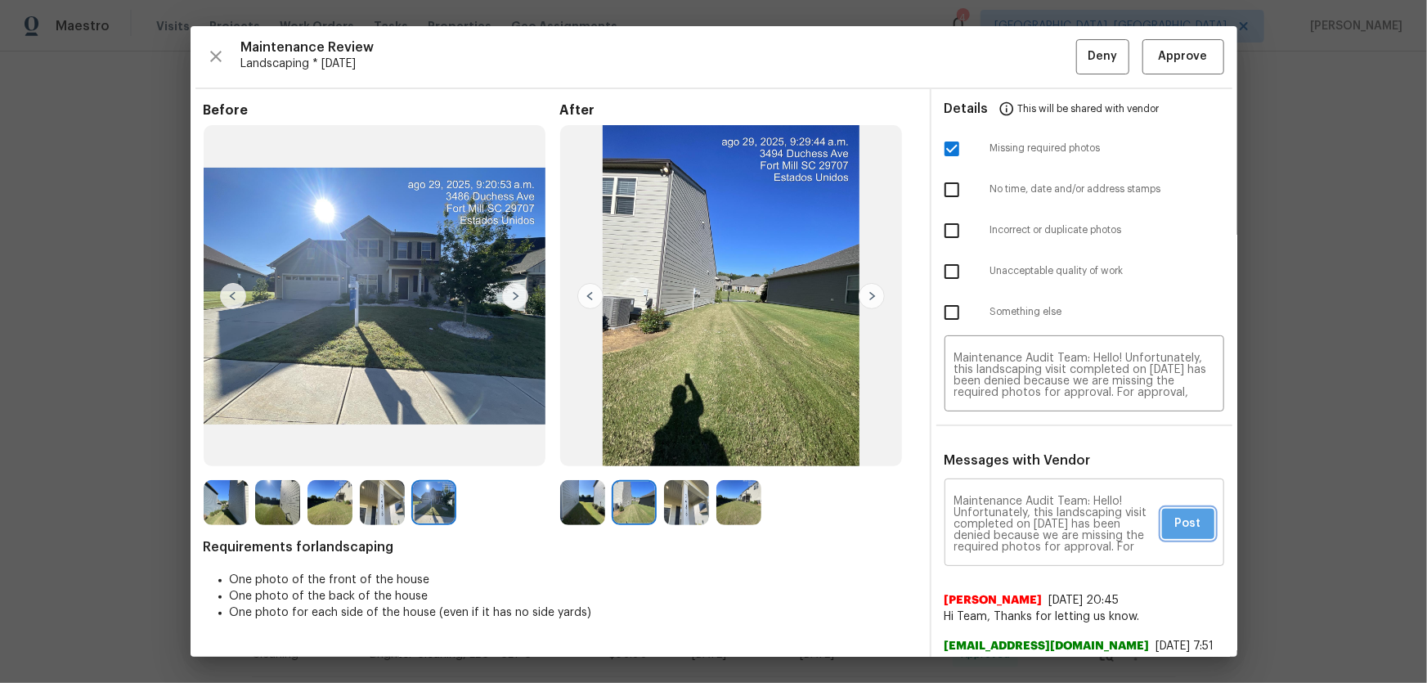
click at [1162, 520] on button "Post" at bounding box center [1188, 524] width 52 height 30
click at [1096, 57] on span "Deny" at bounding box center [1102, 57] width 29 height 20
